Goal: Find specific page/section: Find specific page/section

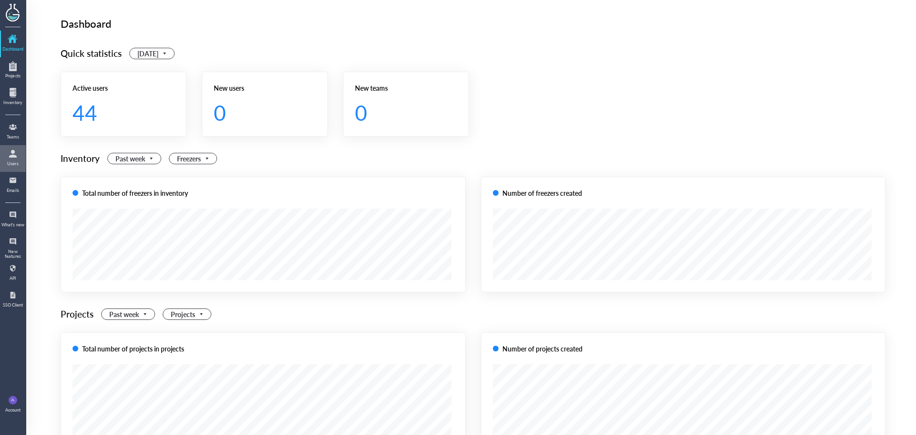
click at [19, 156] on div at bounding box center [12, 153] width 15 height 15
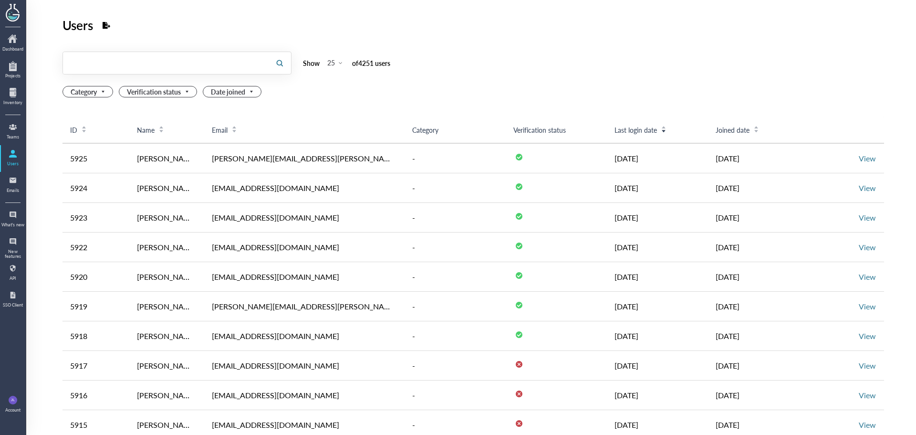
click at [113, 69] on input "text" at bounding box center [165, 62] width 205 height 15
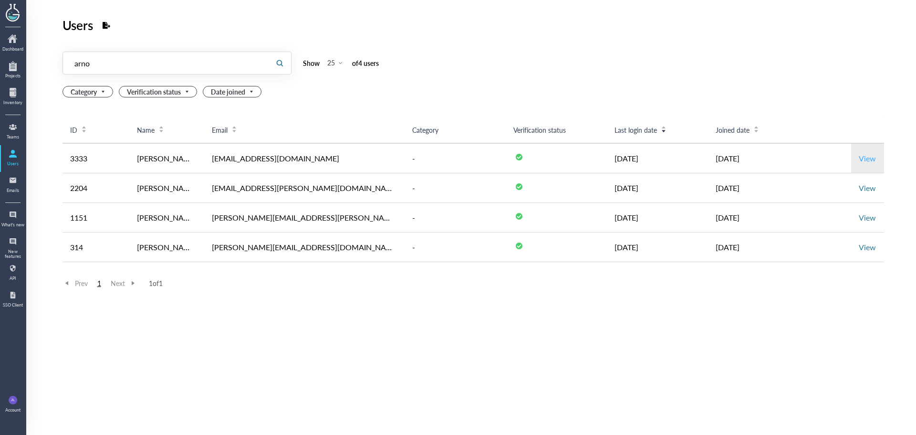
type input "arno"
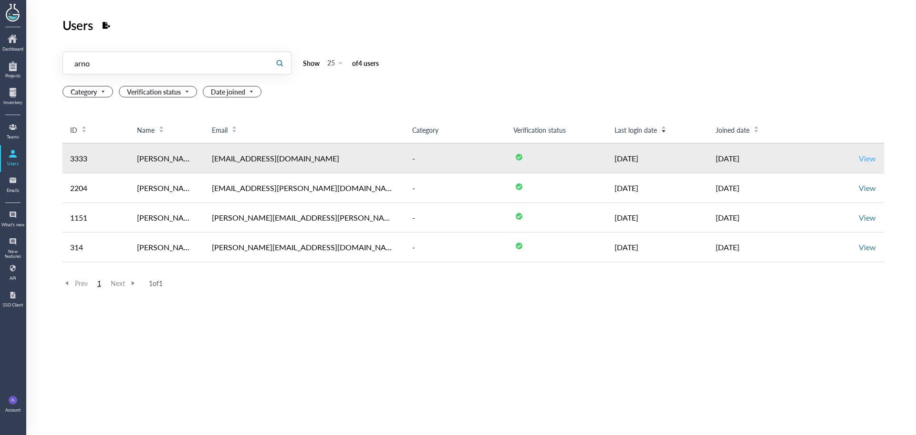
click at [865, 158] on link "View" at bounding box center [867, 158] width 17 height 11
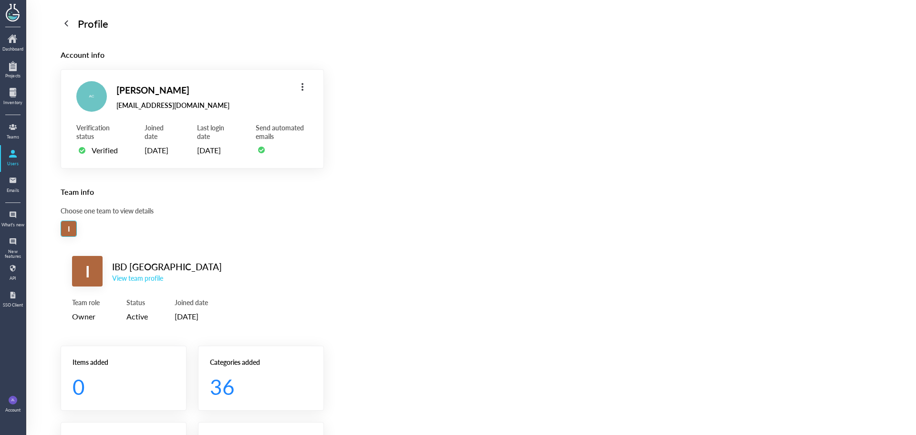
click at [156, 282] on div "View team profile" at bounding box center [167, 277] width 110 height 9
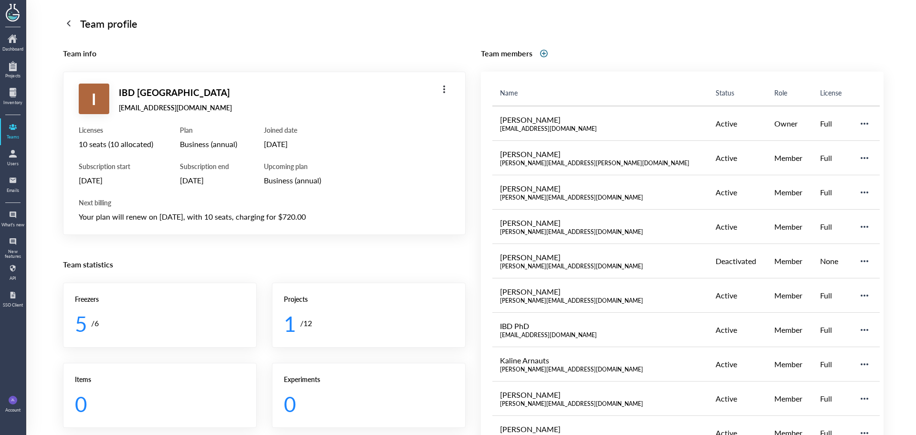
click at [235, 183] on div "[DATE]" at bounding box center [208, 180] width 57 height 12
drag, startPoint x: 235, startPoint y: 183, endPoint x: 196, endPoint y: 182, distance: 39.6
click at [196, 182] on div "[DATE]" at bounding box center [208, 180] width 57 height 12
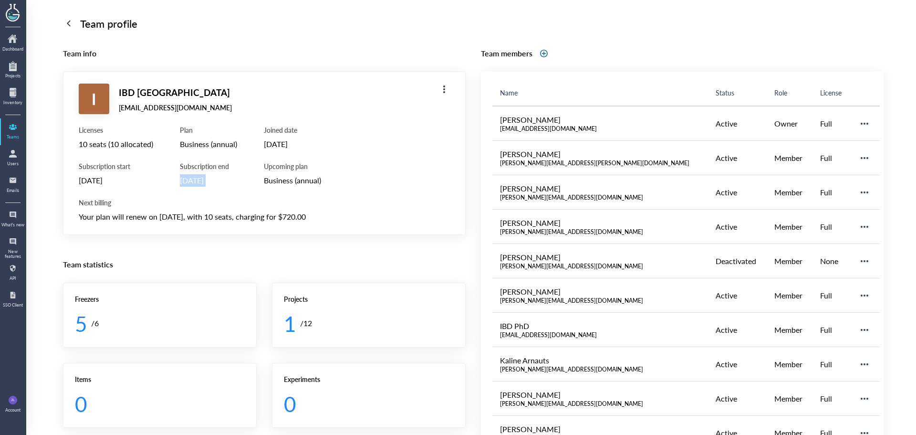
drag, startPoint x: 196, startPoint y: 182, endPoint x: 226, endPoint y: 178, distance: 30.7
click at [226, 178] on div "[DATE]" at bounding box center [208, 180] width 57 height 12
drag, startPoint x: 226, startPoint y: 178, endPoint x: 211, endPoint y: 180, distance: 14.9
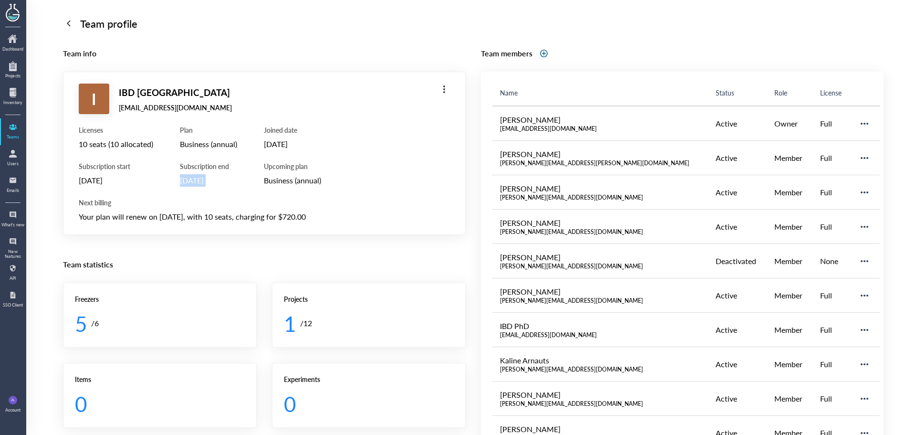
click at [211, 180] on div "[DATE]" at bounding box center [208, 180] width 57 height 12
